Goal: Task Accomplishment & Management: Manage account settings

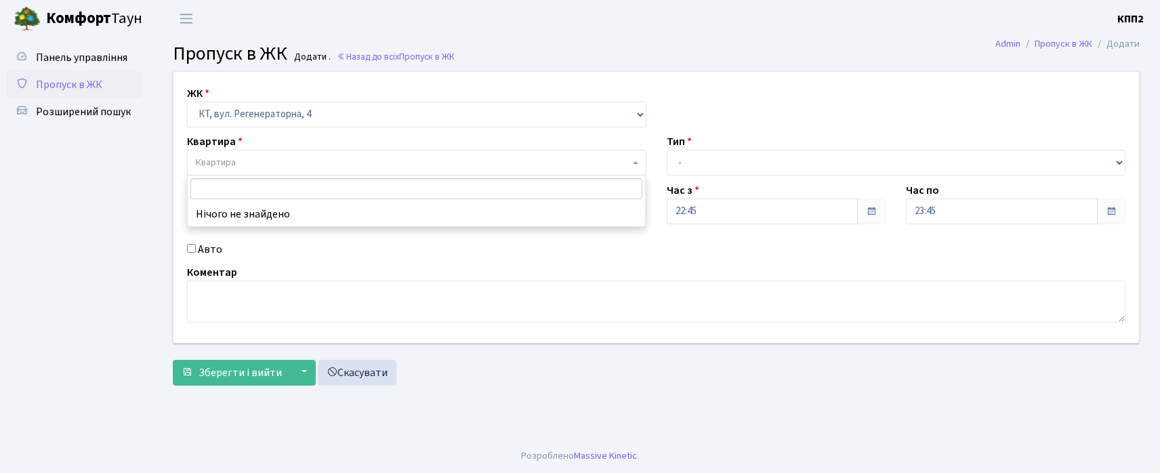
select select "271"
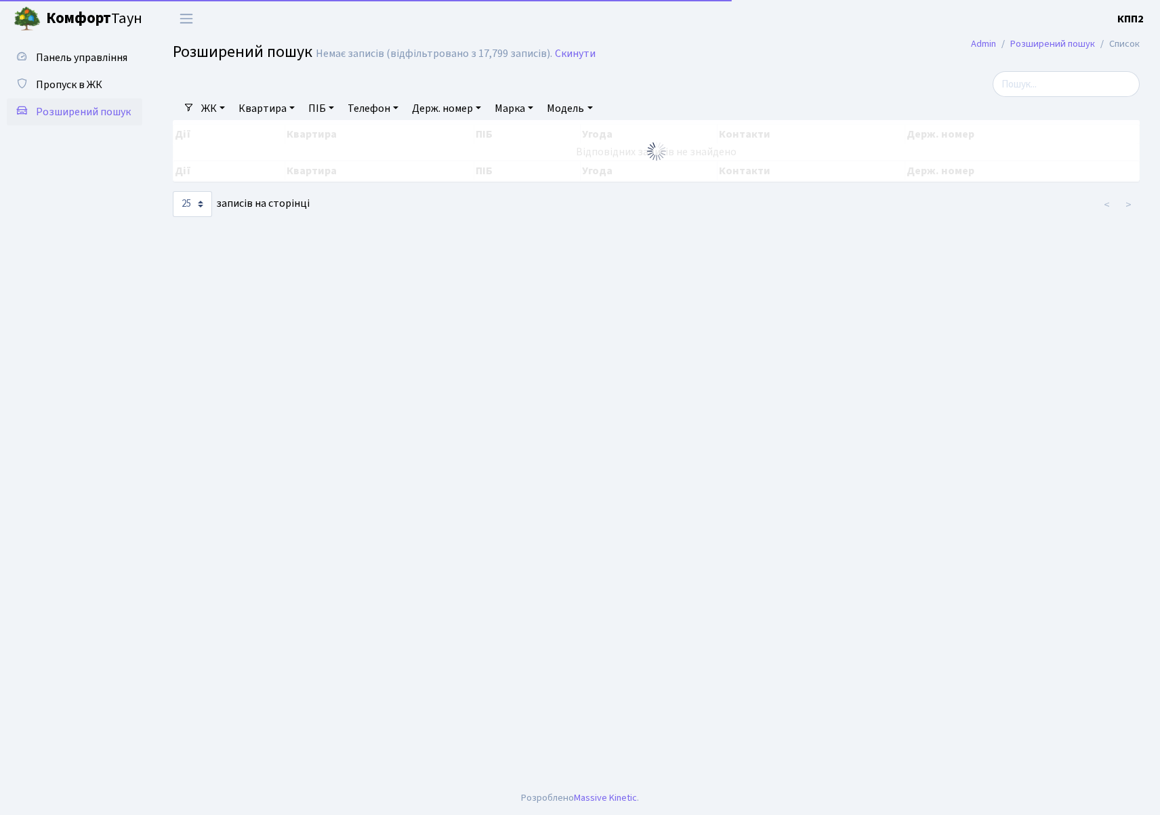
select select "25"
click at [60, 50] on span "Панель управління" at bounding box center [81, 57] width 91 height 15
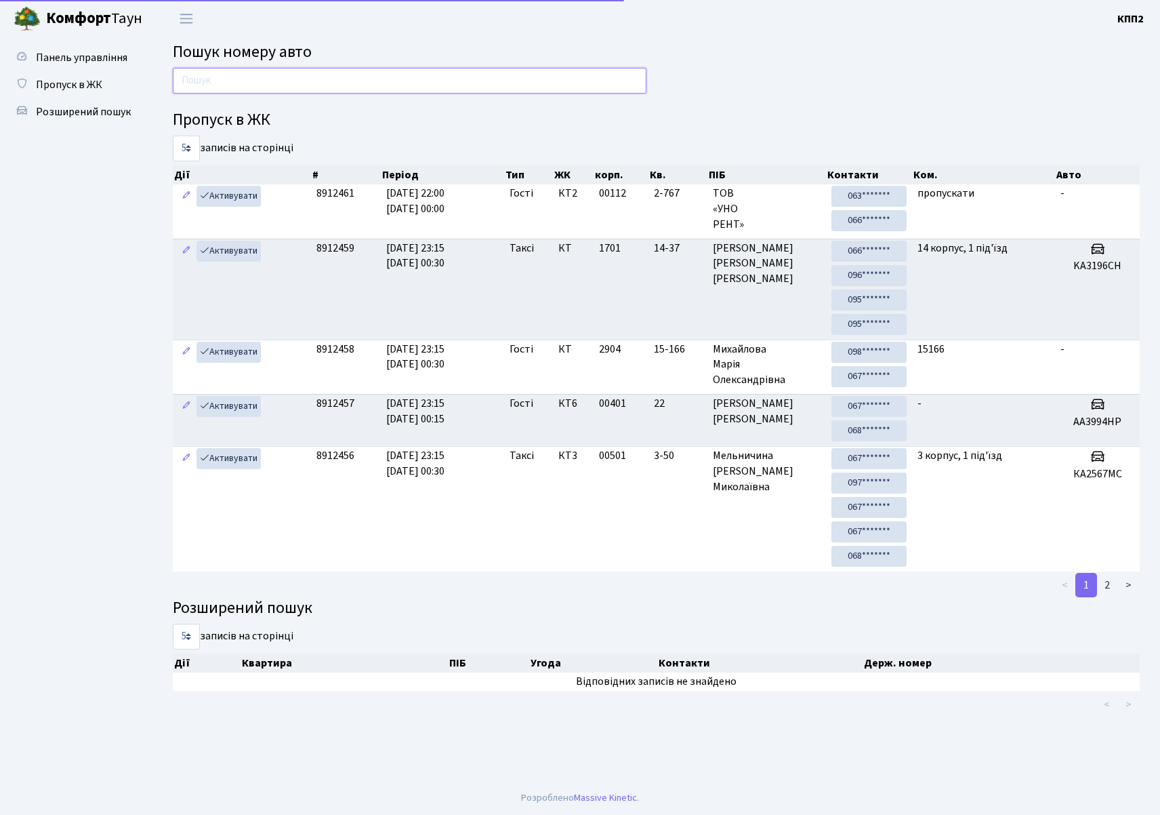
click at [258, 89] on input "text" at bounding box center [410, 81] width 474 height 26
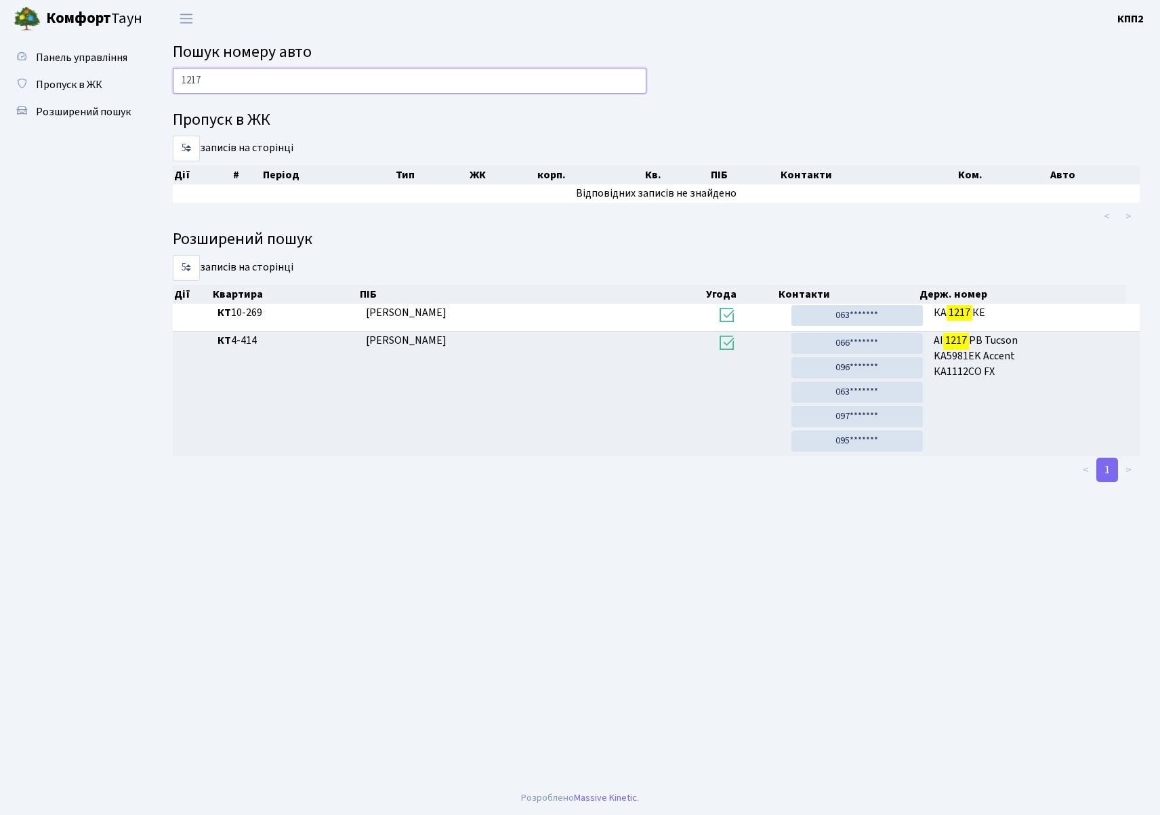
type input "1217"
click at [807, 110] on h4 "Пропуск в ЖК" at bounding box center [656, 120] width 967 height 20
click at [174, 269] on select "5 10 25 50" at bounding box center [186, 268] width 27 height 26
click at [115, 270] on ul "Панель управління Пропуск в ЖК Розширений пошук" at bounding box center [75, 409] width 136 height 730
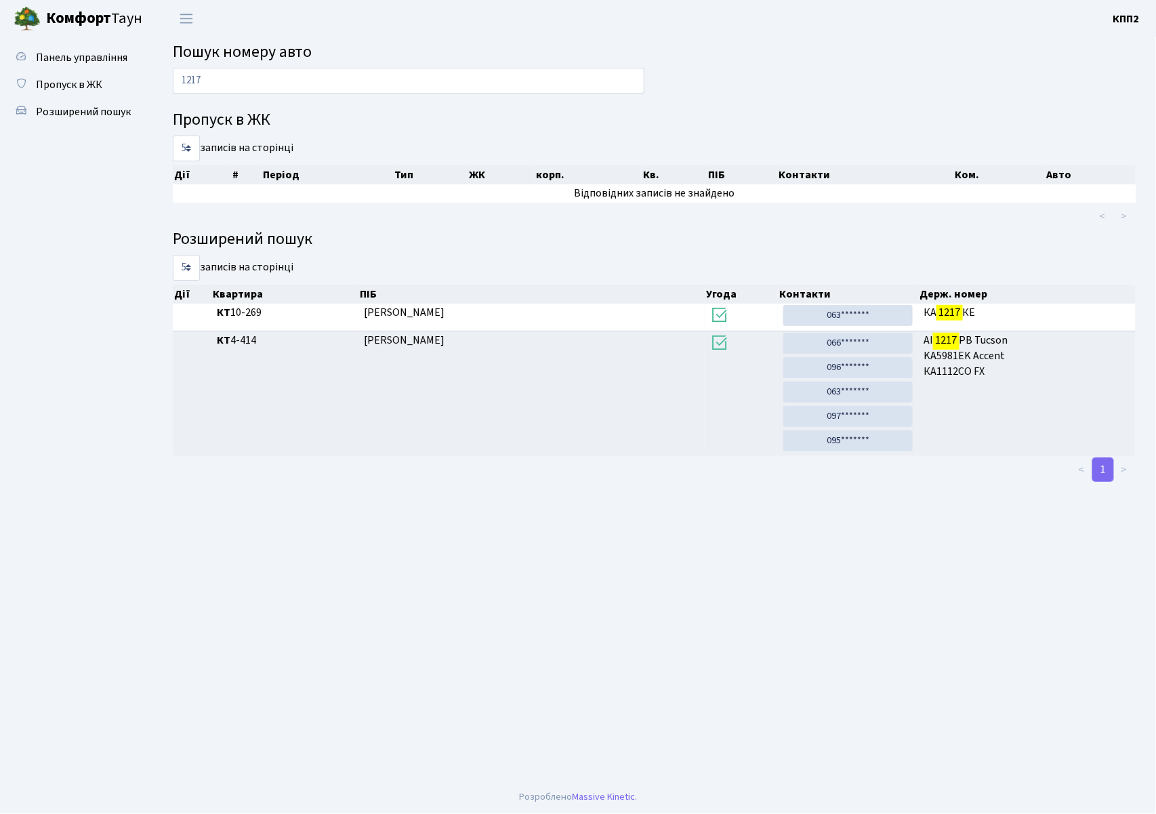
click at [746, 668] on main "Пошук номеру авто 1217 Пропуск в ЖК 5 10 25 50 записів на сторінці Дії # Період…" at bounding box center [654, 408] width 1004 height 743
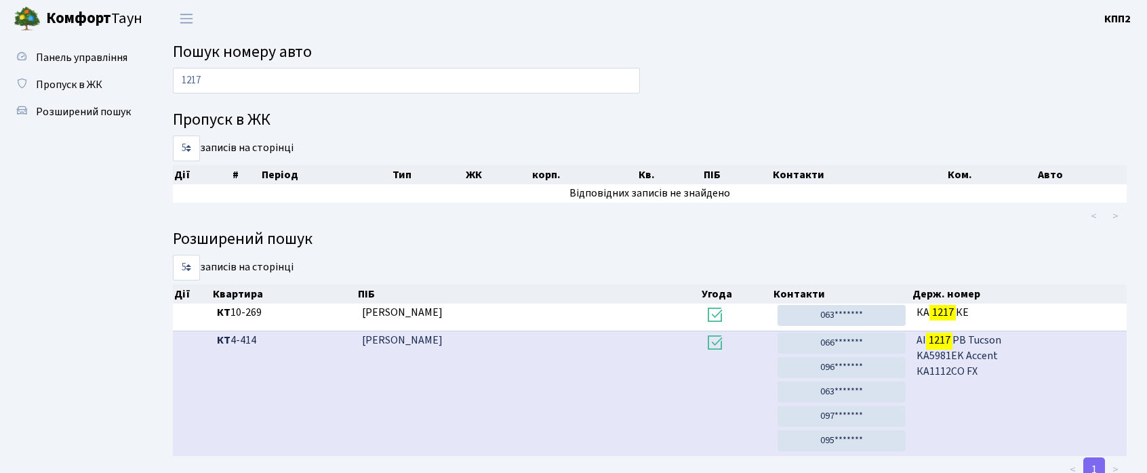
click at [591, 385] on td "Стельмах Людмила Павлівна" at bounding box center [528, 393] width 344 height 125
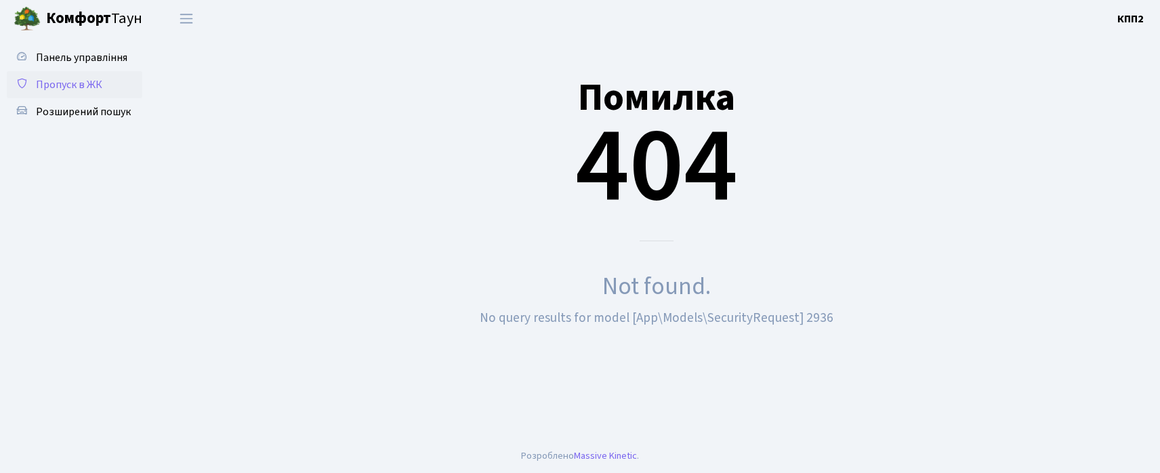
click at [594, 300] on div "Not found." at bounding box center [656, 286] width 967 height 37
click at [58, 229] on ul "Панель управління Пропуск в ЖК Розширений пошук" at bounding box center [75, 238] width 136 height 388
click at [81, 71] on link "Пропуск в ЖК" at bounding box center [75, 84] width 136 height 27
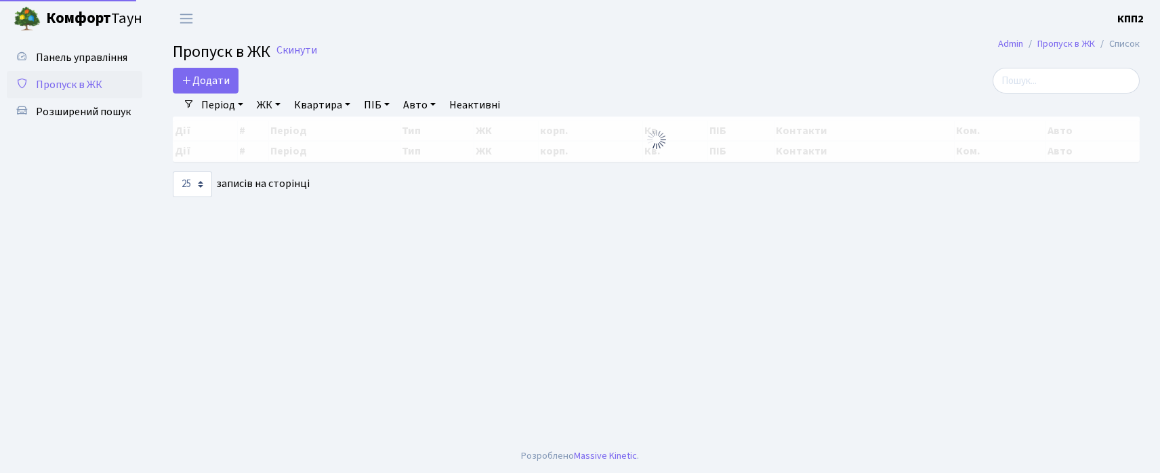
select select "25"
click at [88, 65] on link "Панель управління" at bounding box center [75, 57] width 136 height 27
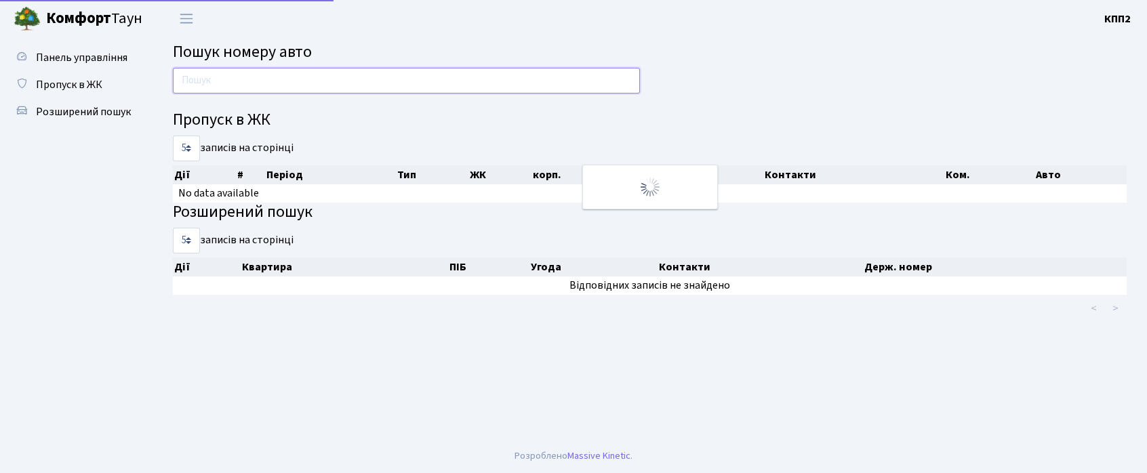
click at [218, 83] on input "text" at bounding box center [406, 81] width 467 height 26
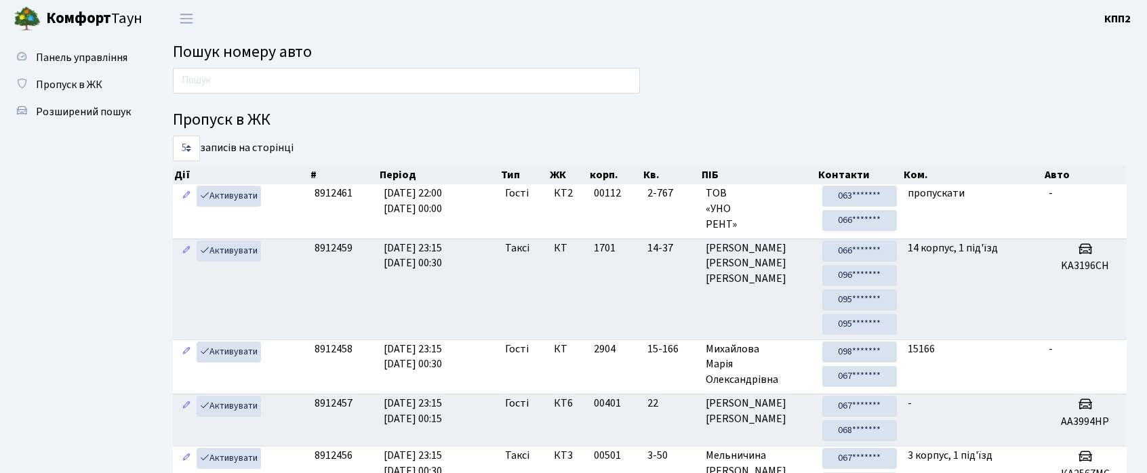
click at [118, 272] on ul "Панель управління Пропуск в ЖК Розширений пошук" at bounding box center [75, 377] width 136 height 667
click at [117, 88] on link "Пропуск в ЖК" at bounding box center [75, 84] width 136 height 27
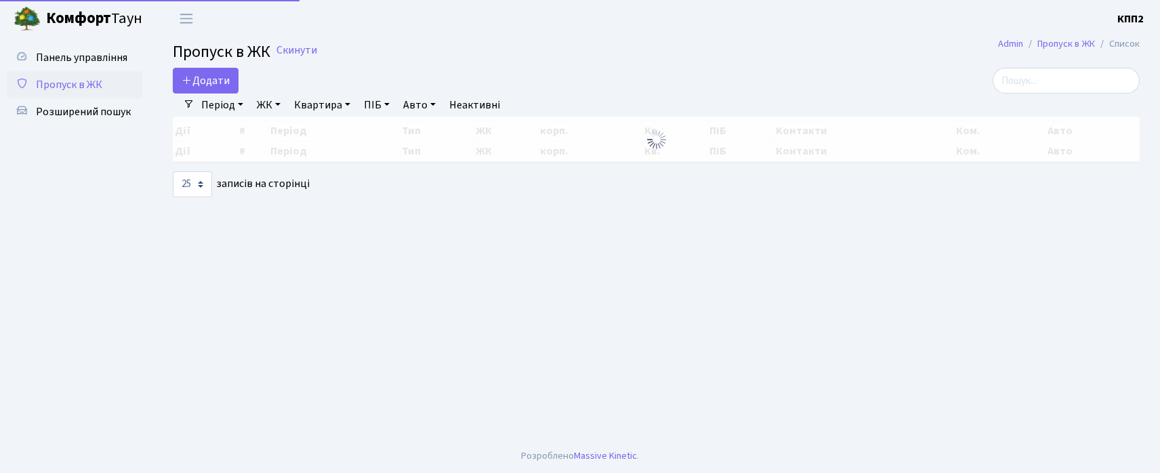
select select "25"
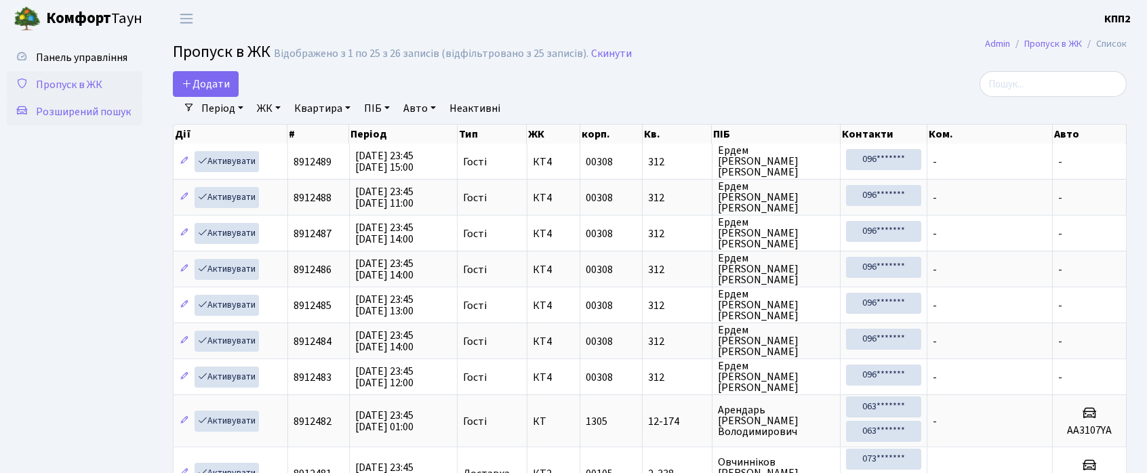
click at [110, 104] on span "Розширений пошук" at bounding box center [83, 111] width 95 height 15
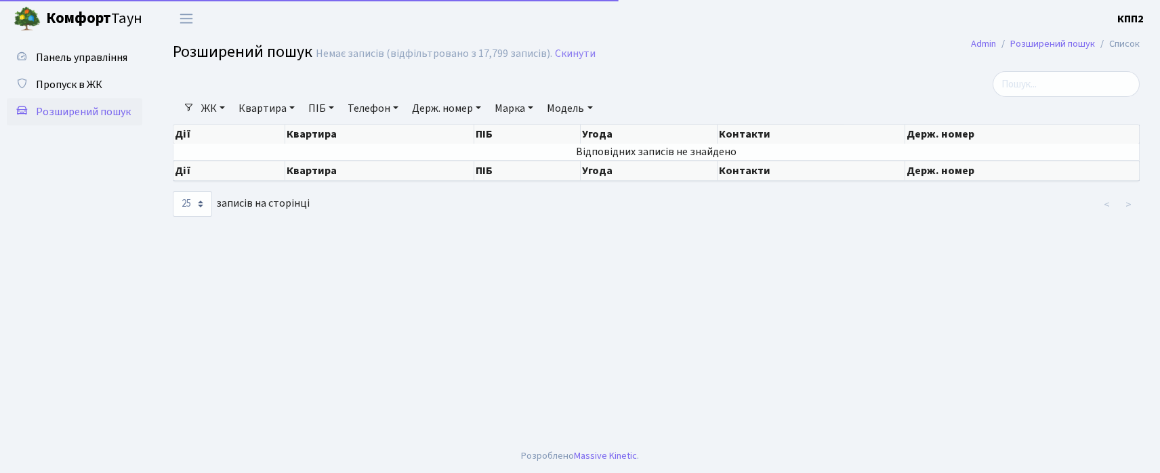
select select "25"
click at [221, 108] on link "ЖК" at bounding box center [213, 108] width 35 height 23
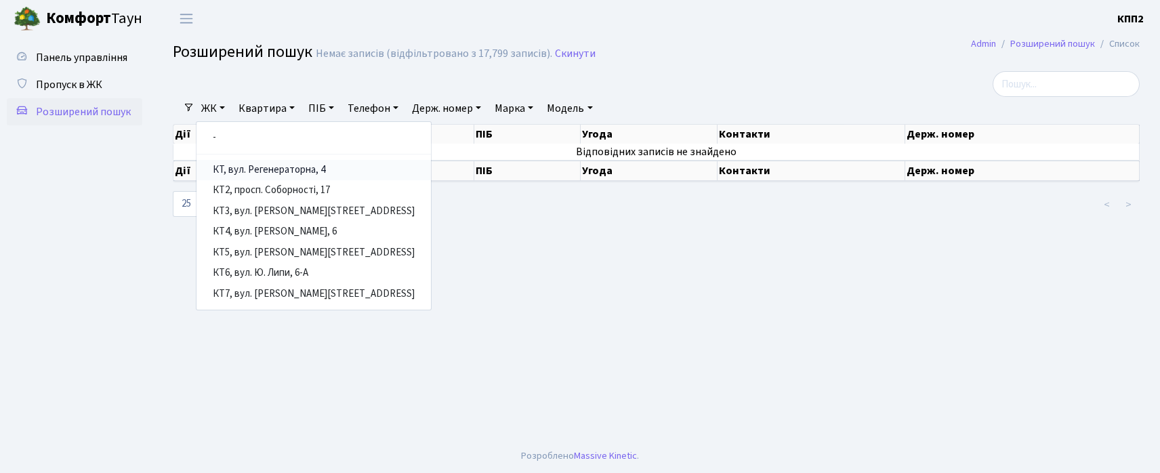
click at [233, 169] on link "КТ, вул. Регенераторна, 4" at bounding box center [314, 170] width 234 height 21
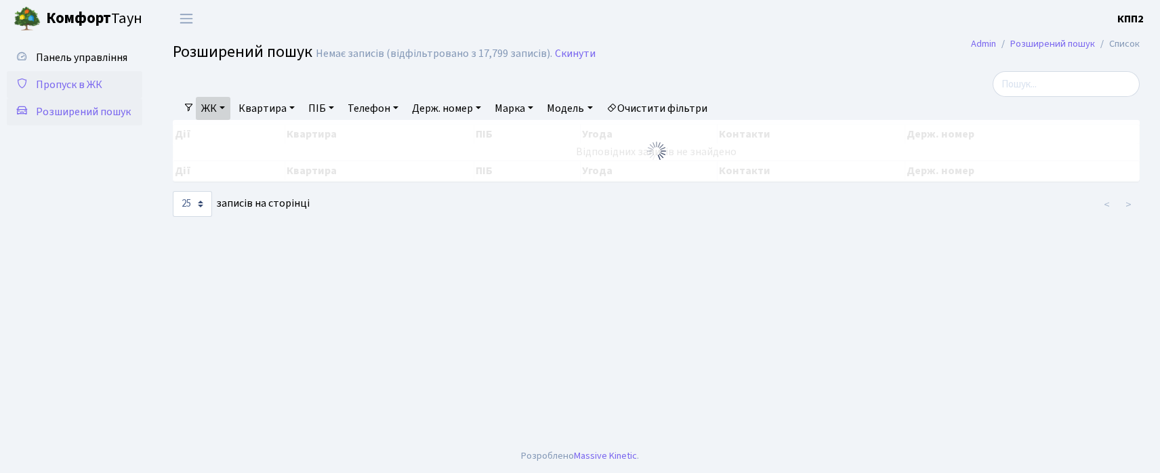
click at [106, 93] on link "Пропуск в ЖК" at bounding box center [75, 84] width 136 height 27
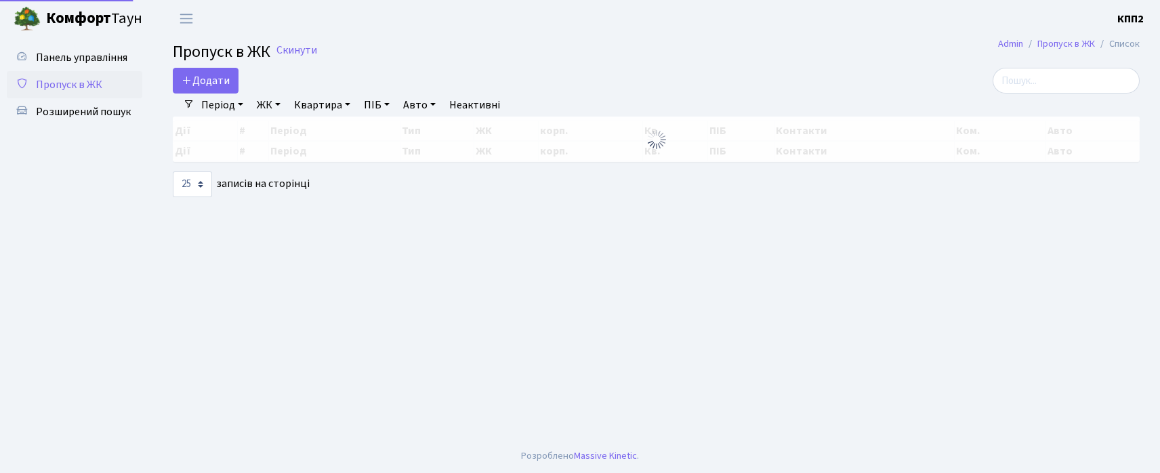
select select "25"
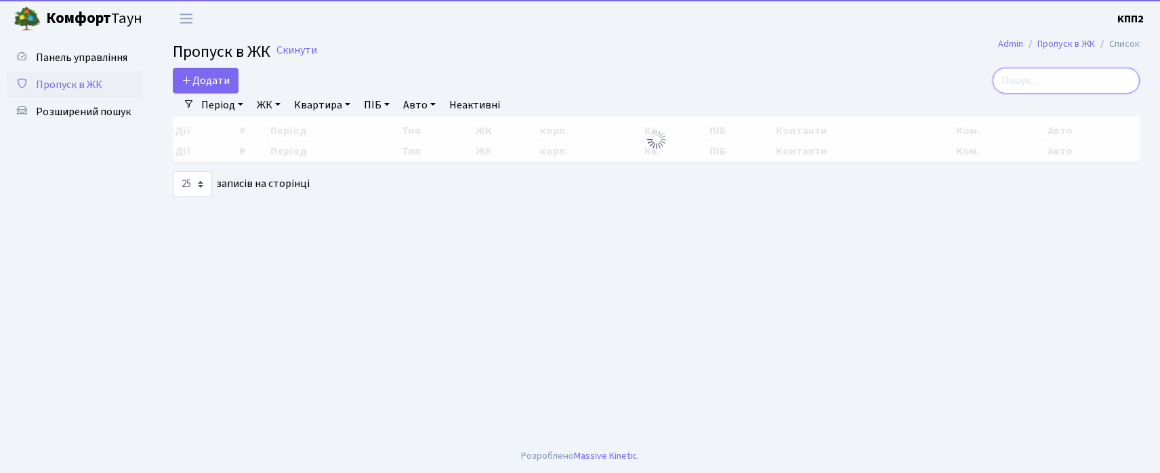
click at [1025, 85] on input "search" at bounding box center [1066, 81] width 147 height 26
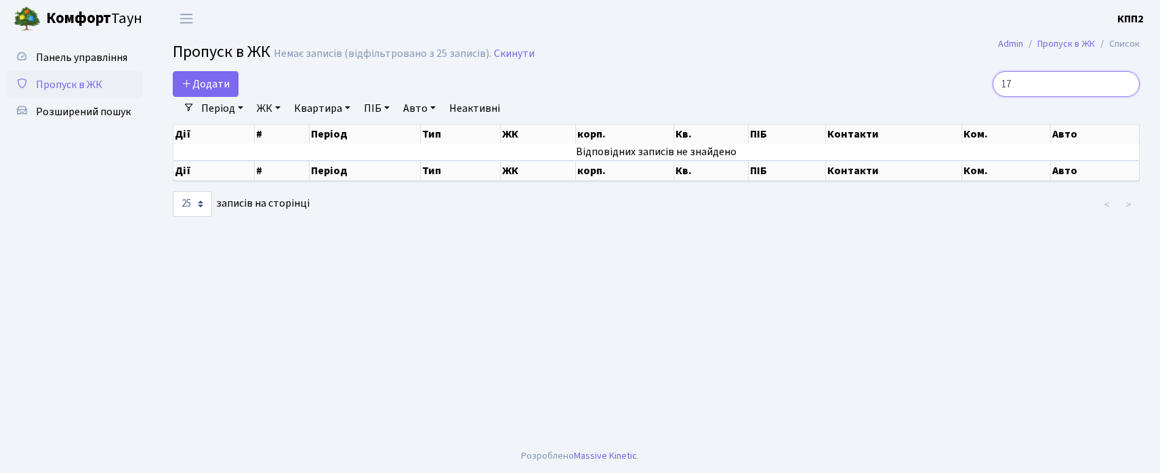
type input "1"
